Goal: Task Accomplishment & Management: Use online tool/utility

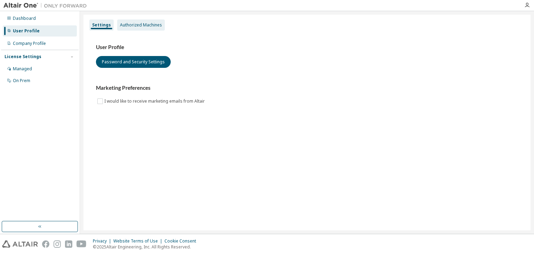
click at [133, 28] on div "Authorized Machines" at bounding box center [141, 24] width 48 height 11
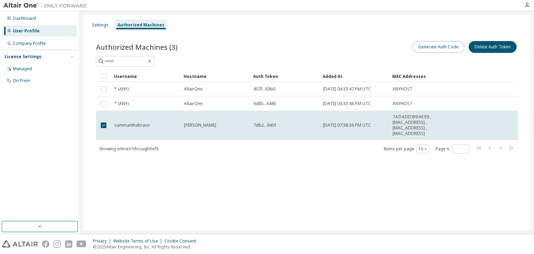
click at [432, 51] on button "Generate Auth Code" at bounding box center [438, 47] width 52 height 12
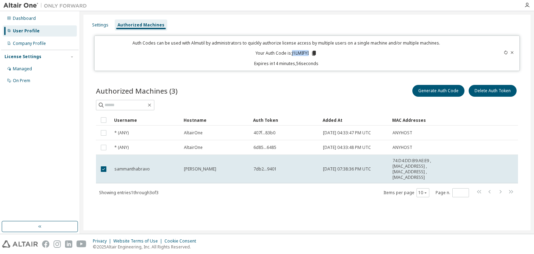
drag, startPoint x: 290, startPoint y: 53, endPoint x: 323, endPoint y: 54, distance: 32.3
click at [323, 54] on div "Auth Codes can be used with Almutil by administrators to quickly authorize lice…" at bounding box center [286, 53] width 375 height 26
copy p "J1LMIFYI"
